Goal: Transaction & Acquisition: Purchase product/service

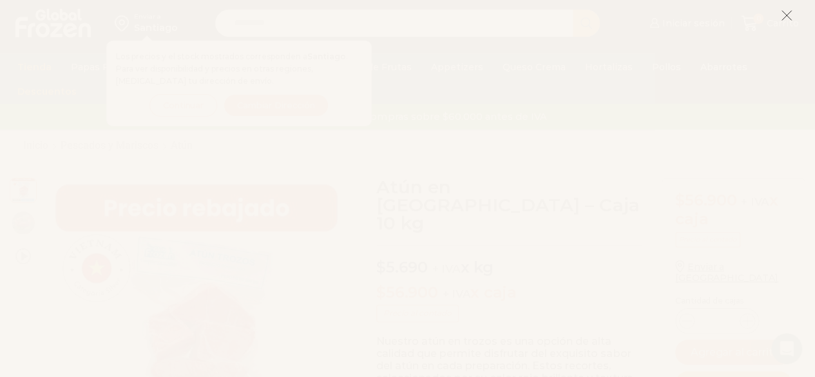
scroll to position [28, 0]
click at [787, 19] on icon at bounding box center [787, 16] width 12 height 12
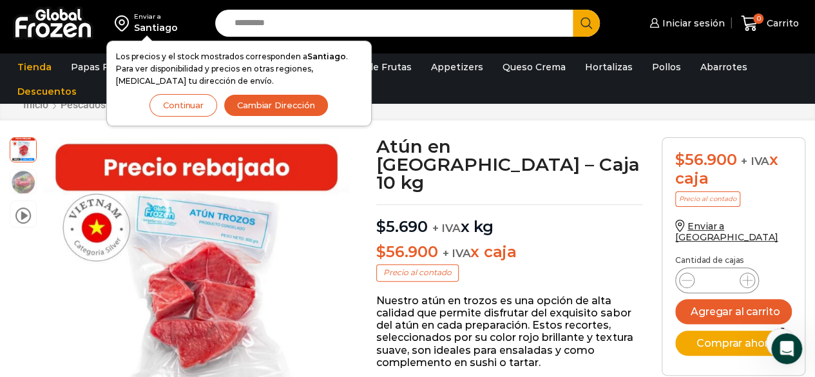
scroll to position [37, 0]
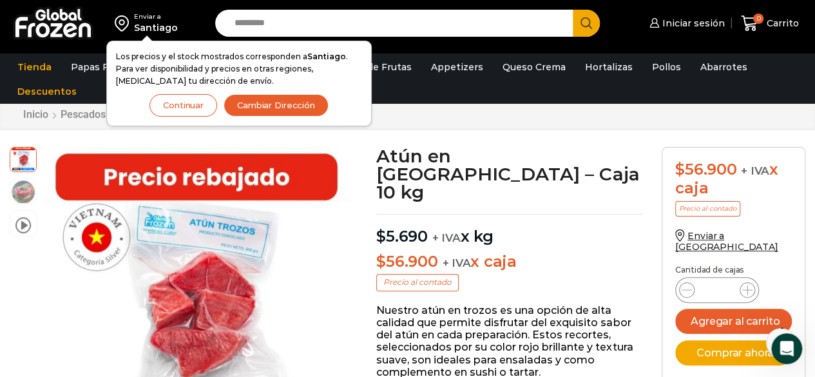
click at [189, 111] on button "Continuar" at bounding box center [183, 105] width 68 height 23
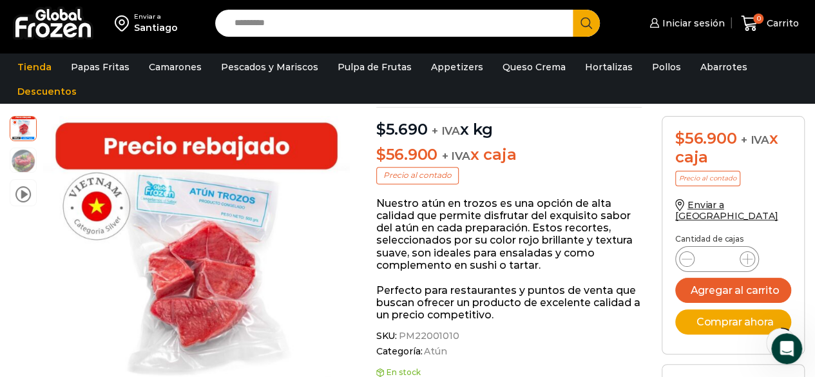
scroll to position [130, 0]
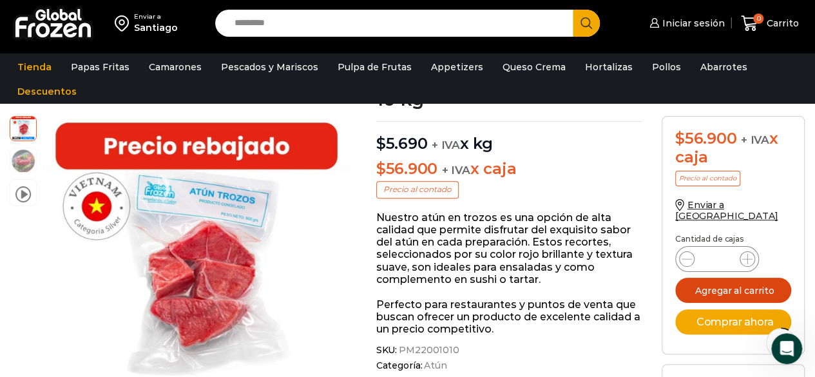
click at [721, 278] on button "Agregar al carrito" at bounding box center [733, 290] width 116 height 25
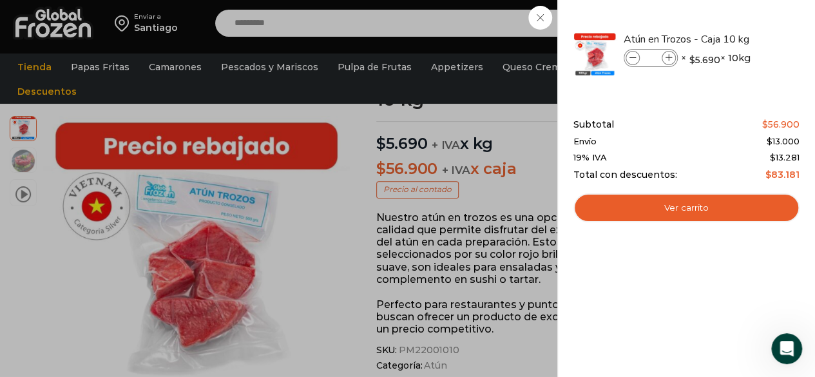
click at [738, 39] on div "1 Carrito 1 1 Shopping Cart *" at bounding box center [770, 23] width 64 height 30
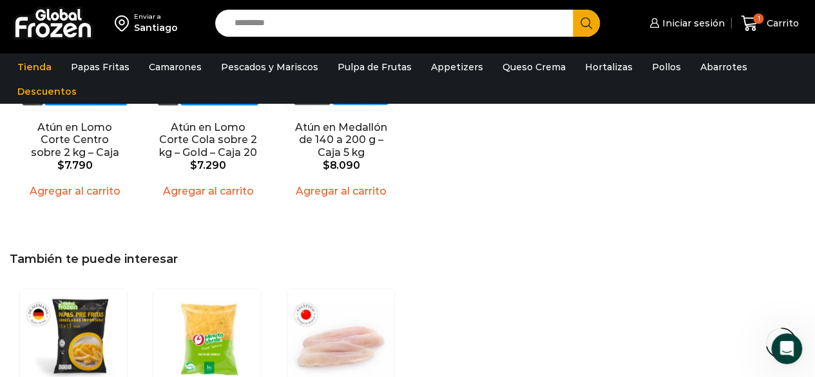
scroll to position [0, 0]
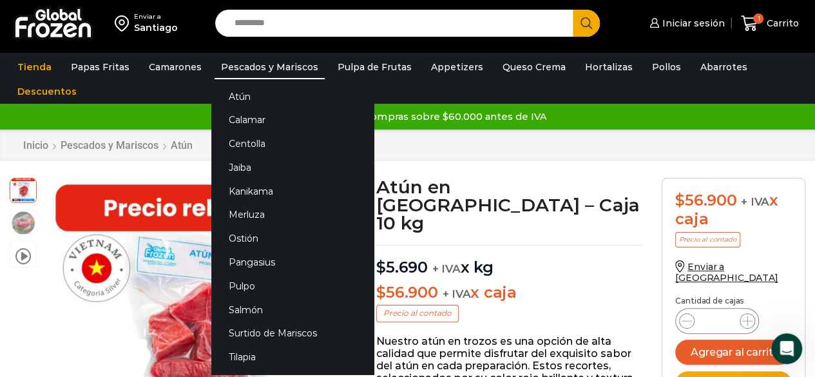
click at [260, 62] on link "Pescados y Mariscos" at bounding box center [269, 67] width 110 height 24
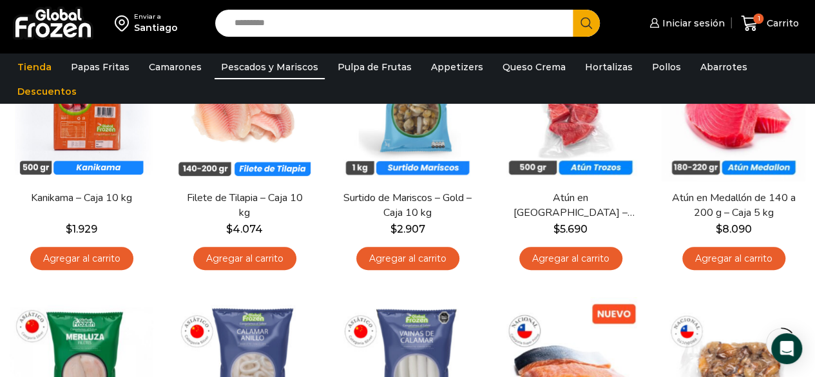
scroll to position [166, 0]
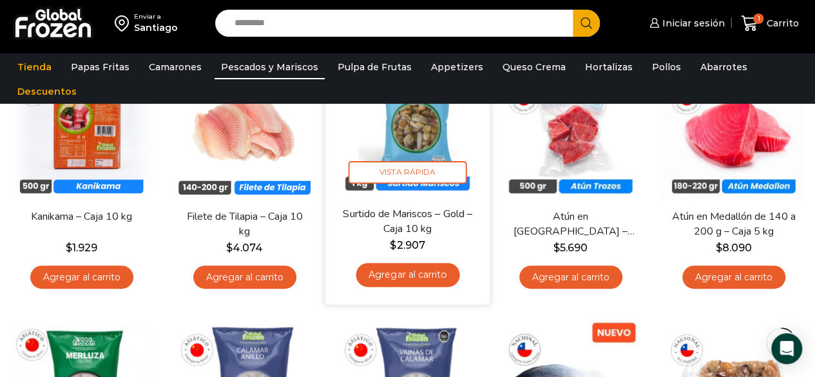
click at [403, 274] on link "Agregar al carrito" at bounding box center [408, 275] width 104 height 24
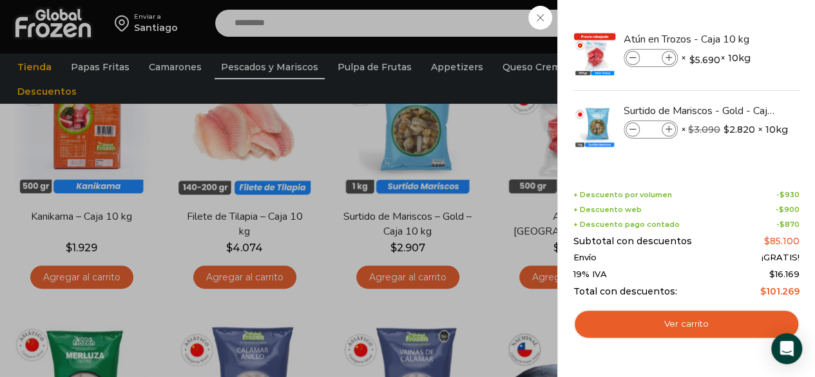
click at [738, 39] on div "2 Carrito 2 2 Shopping Cart *" at bounding box center [770, 23] width 64 height 30
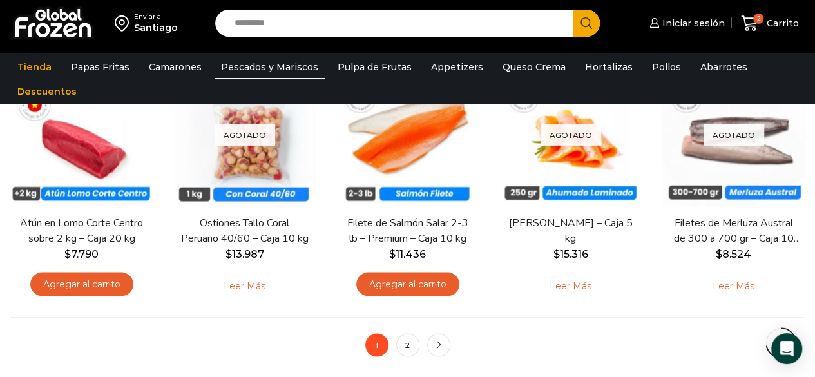
scroll to position [949, 0]
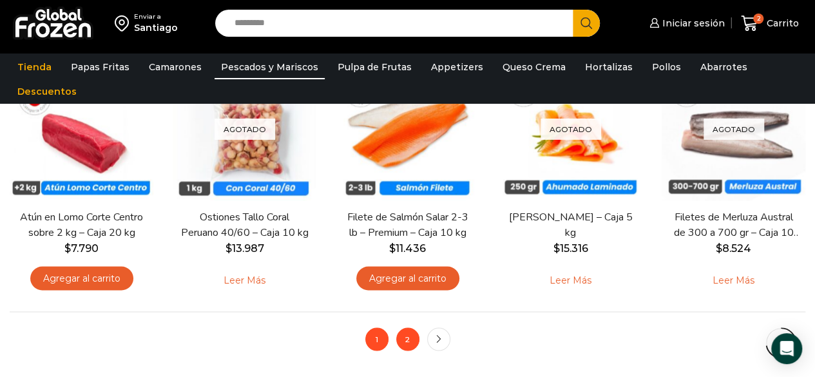
click at [404, 338] on link "2" at bounding box center [407, 338] width 23 height 23
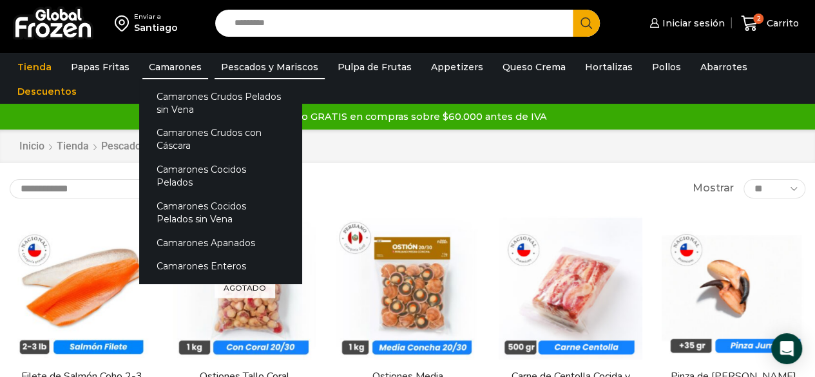
click at [147, 73] on link "Camarones" at bounding box center [175, 67] width 66 height 24
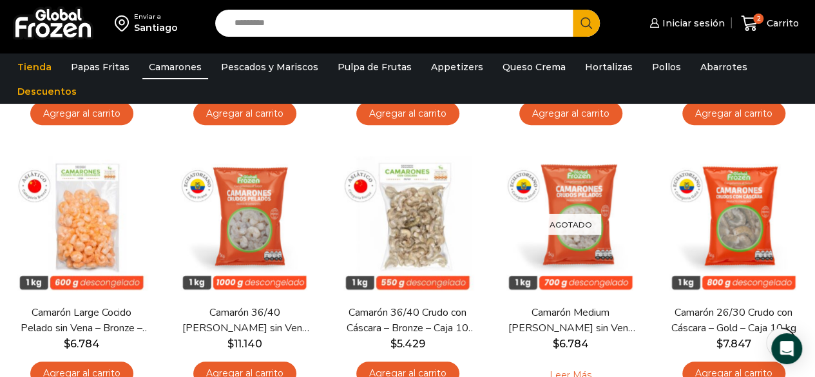
drag, startPoint x: 824, startPoint y: 103, endPoint x: 823, endPoint y: 119, distance: 16.1
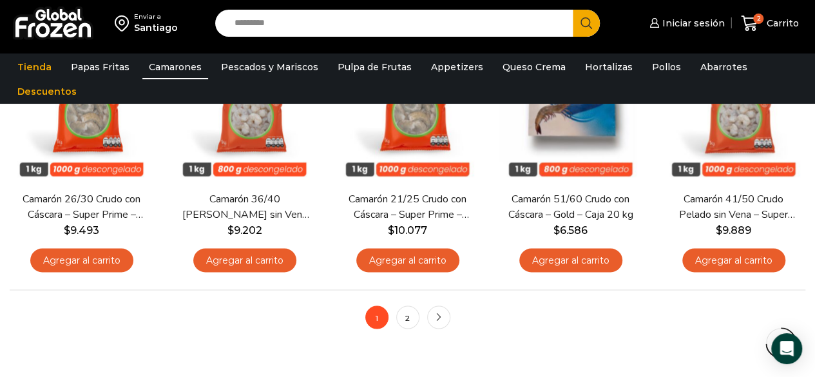
scroll to position [971, 0]
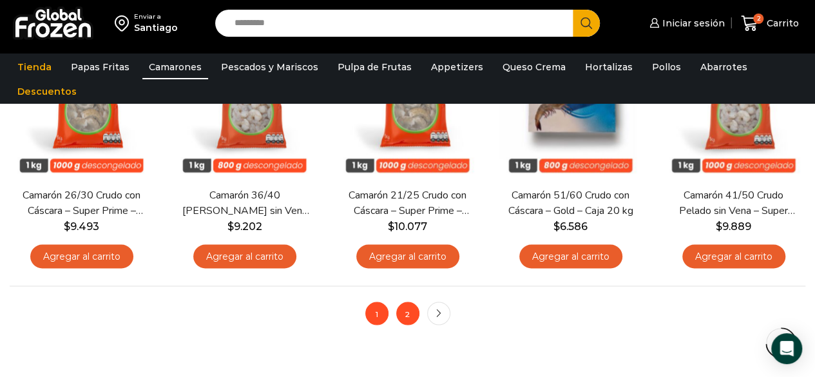
click at [403, 311] on link "2" at bounding box center [407, 312] width 23 height 23
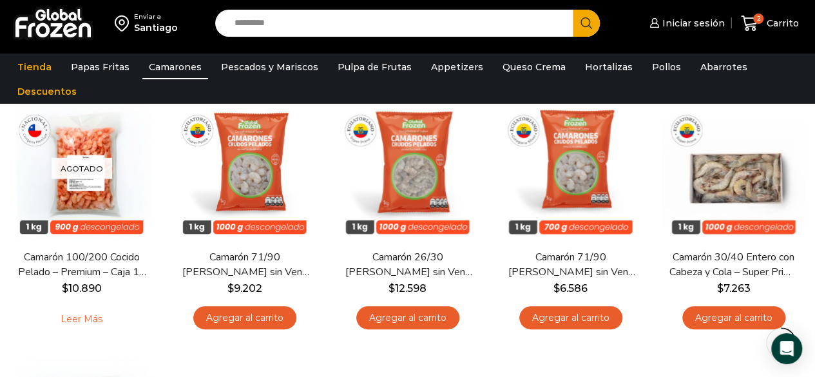
scroll to position [121, 0]
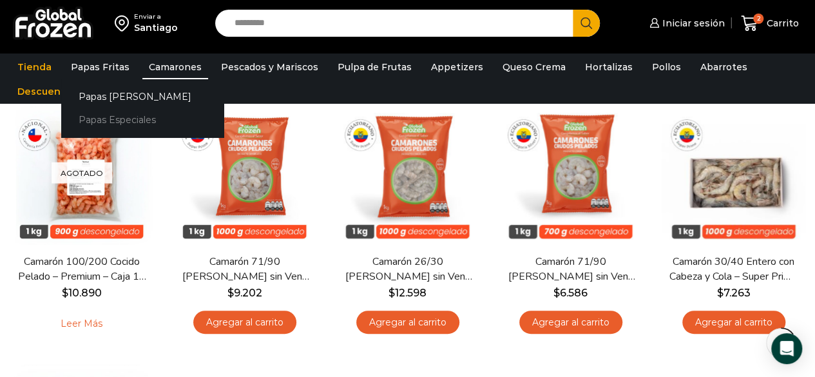
click at [118, 129] on link "Papas Especiales" at bounding box center [142, 120] width 162 height 24
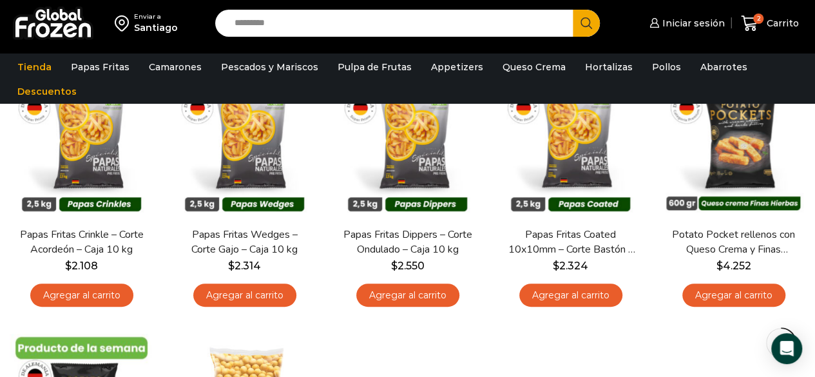
scroll to position [147, 0]
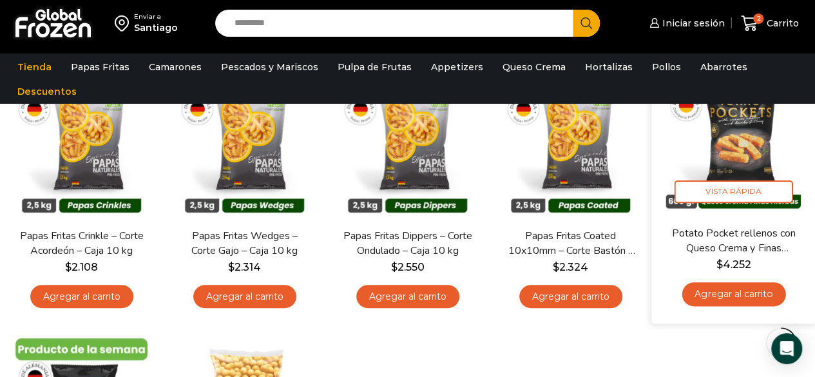
click at [736, 237] on link "Potato Pocket rellenos con Queso Crema y Finas Hierbas – Caja 8.4 kg" at bounding box center [733, 240] width 130 height 30
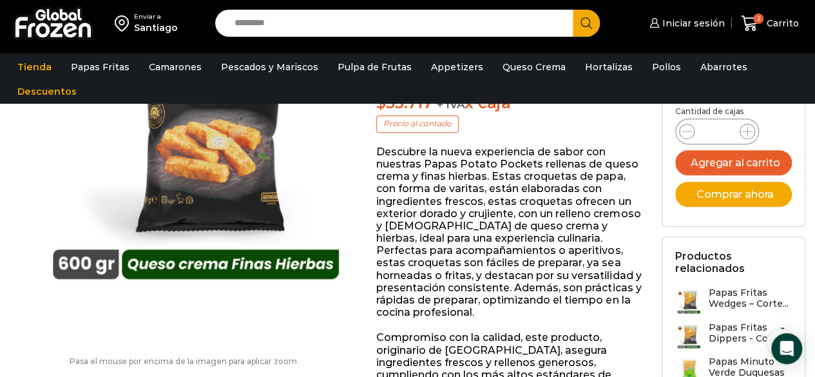
scroll to position [50, 0]
